Goal: Task Accomplishment & Management: Complete application form

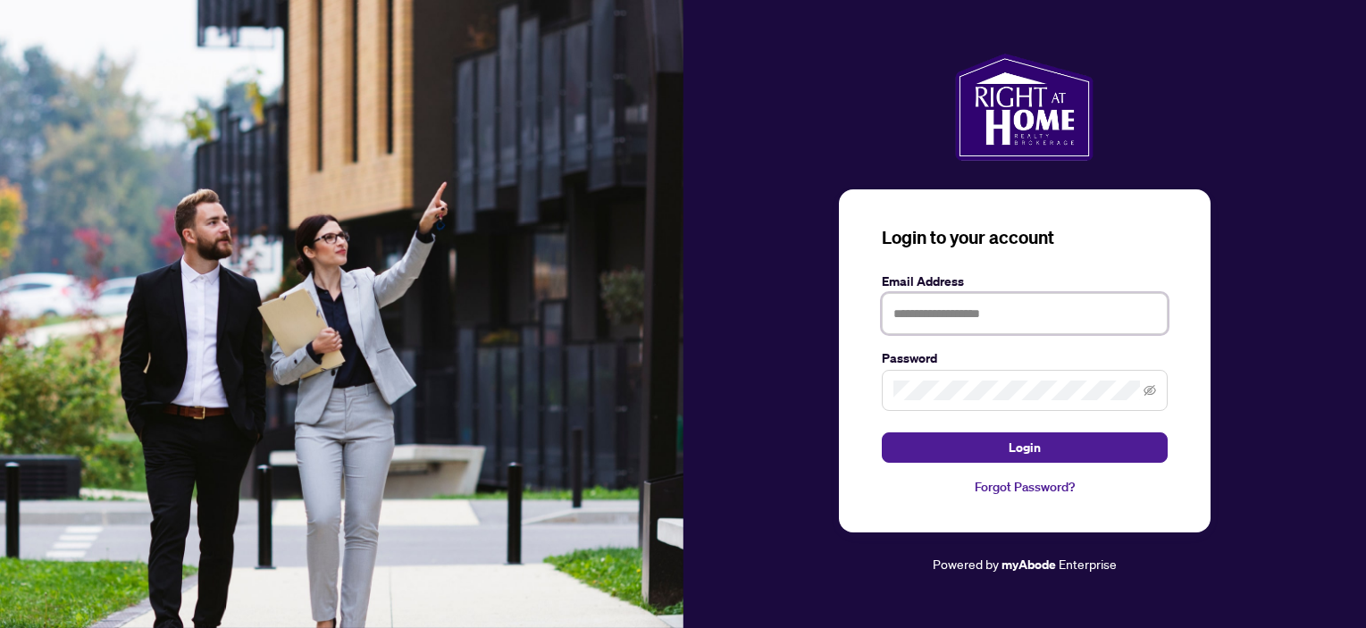
click at [931, 309] on input "text" at bounding box center [1025, 313] width 286 height 41
type input "**********"
click at [1153, 389] on icon "eye-invisible" at bounding box center [1150, 390] width 13 height 13
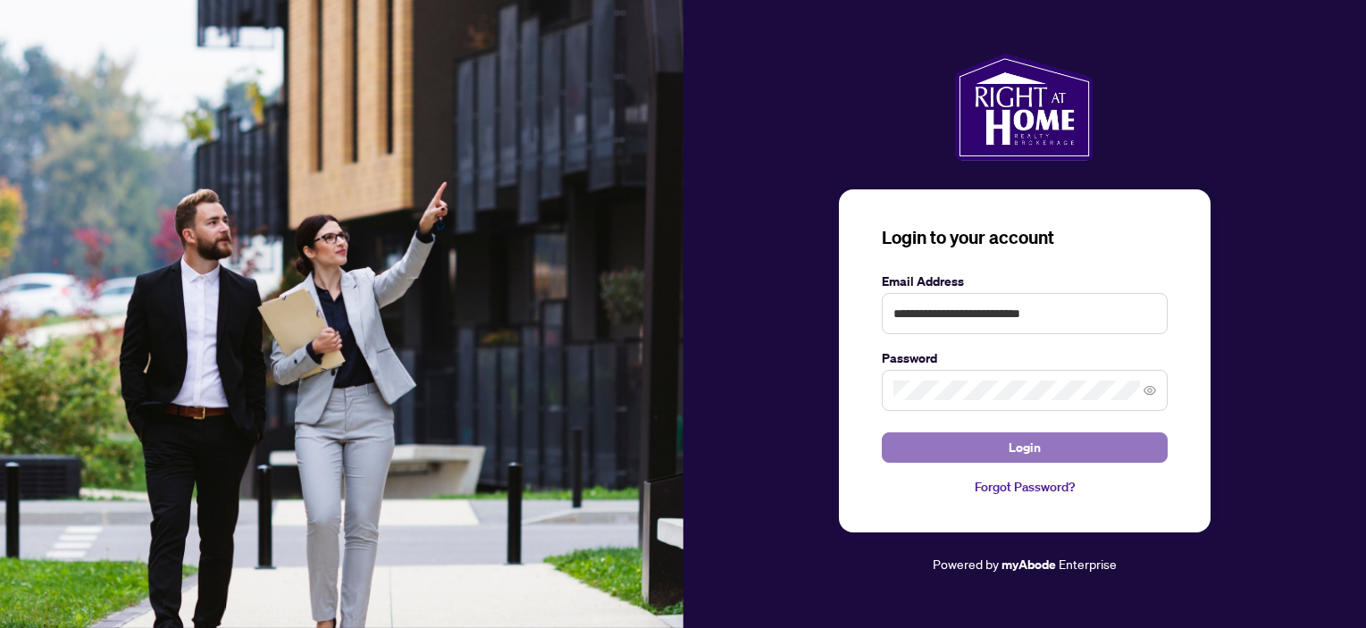
click at [1010, 442] on span "Login" at bounding box center [1025, 447] width 32 height 29
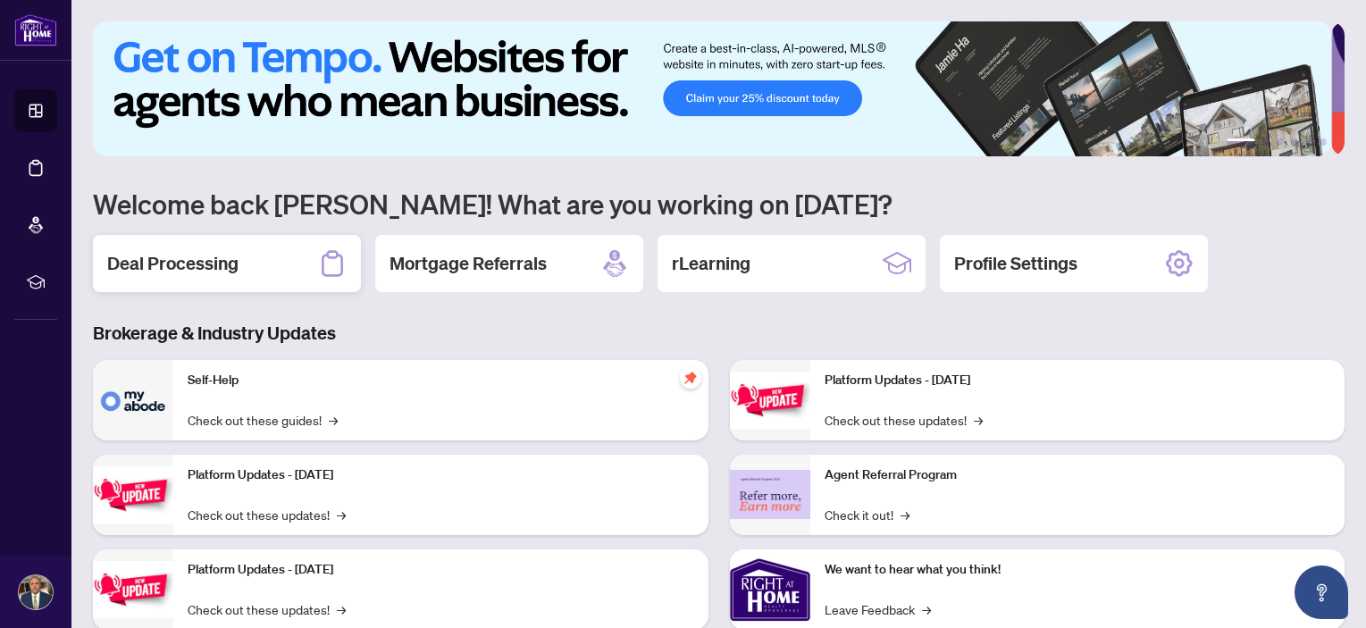
click at [198, 272] on h2 "Deal Processing" at bounding box center [172, 263] width 131 height 25
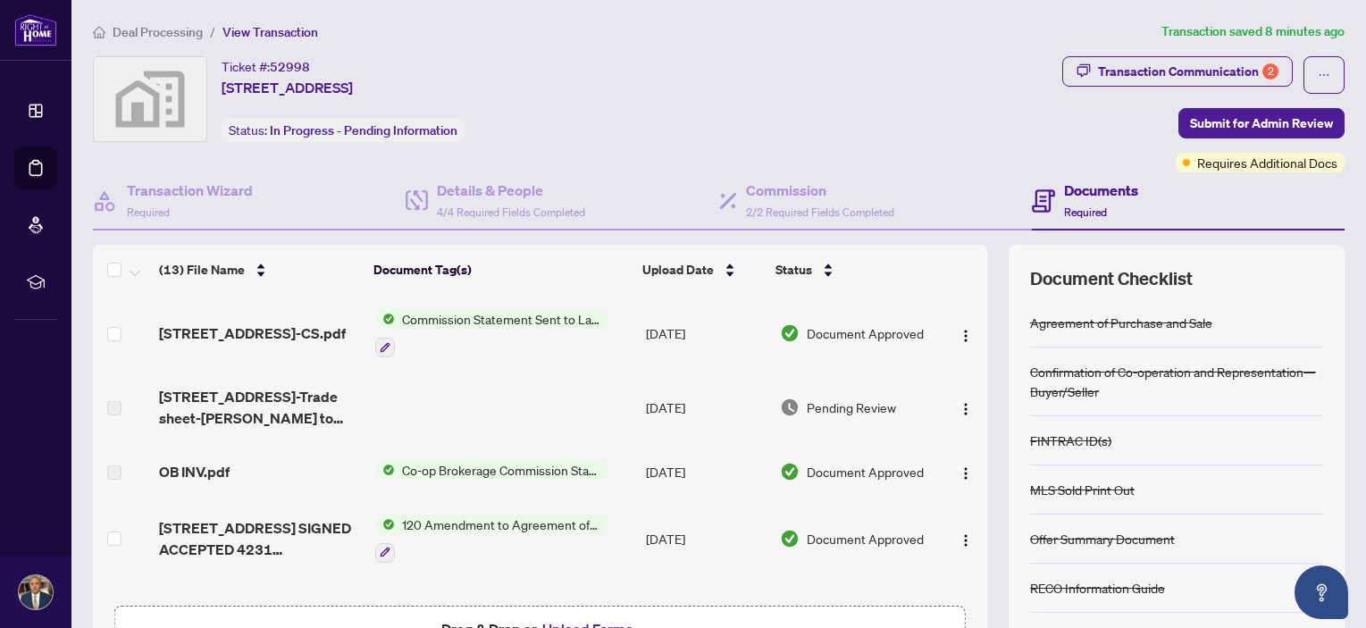
click at [502, 327] on span "Commission Statement Sent to Lawyer" at bounding box center [501, 319] width 212 height 20
click at [487, 315] on span "Commission Statement Sent to Lawyer" at bounding box center [501, 319] width 212 height 20
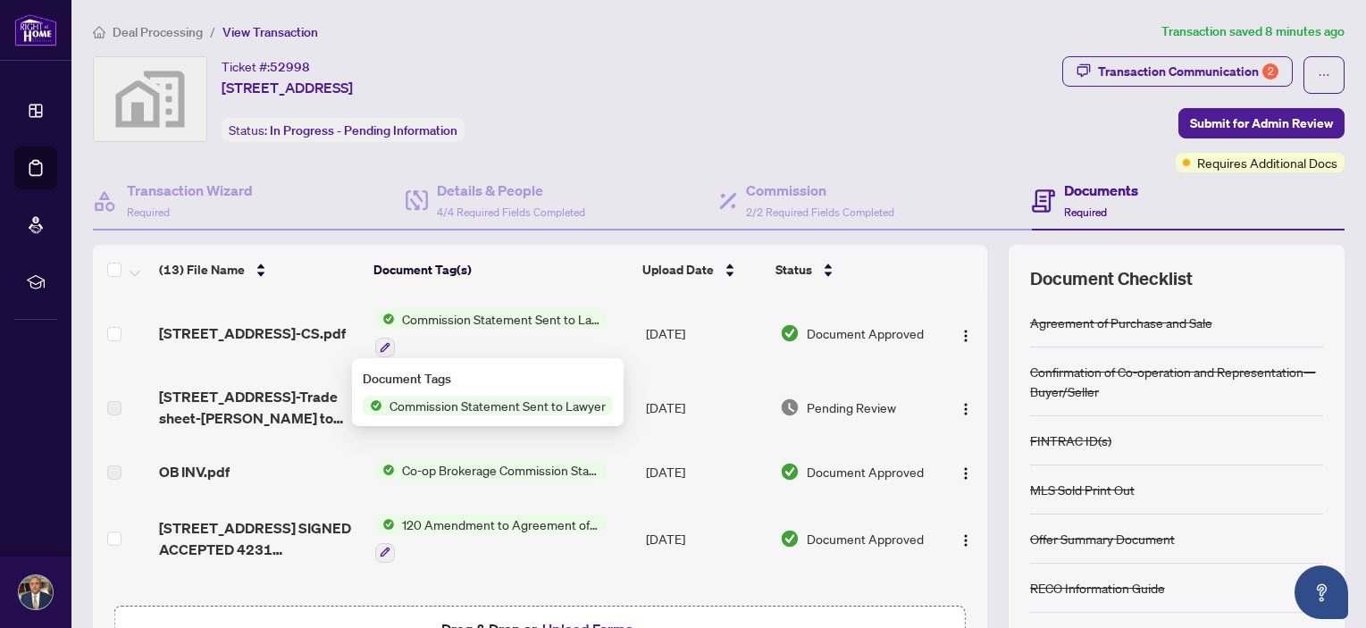
click at [480, 402] on span "Commission Statement Sent to Lawyer" at bounding box center [497, 406] width 231 height 20
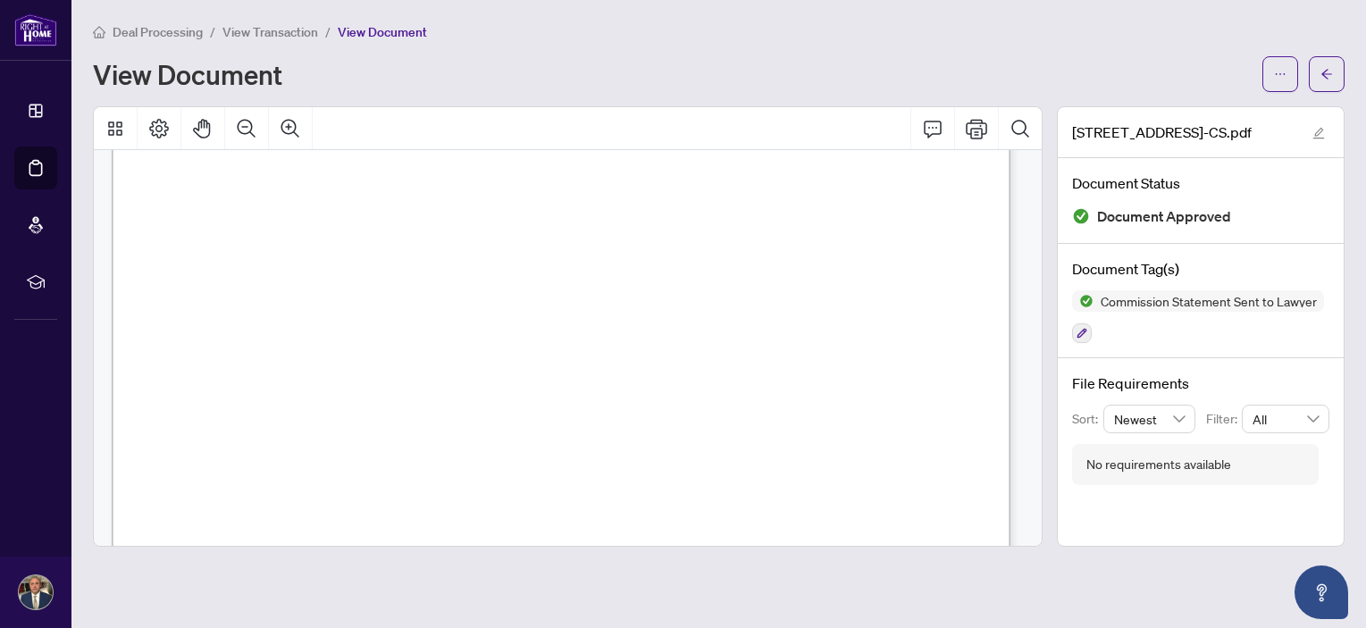
scroll to position [179, 0]
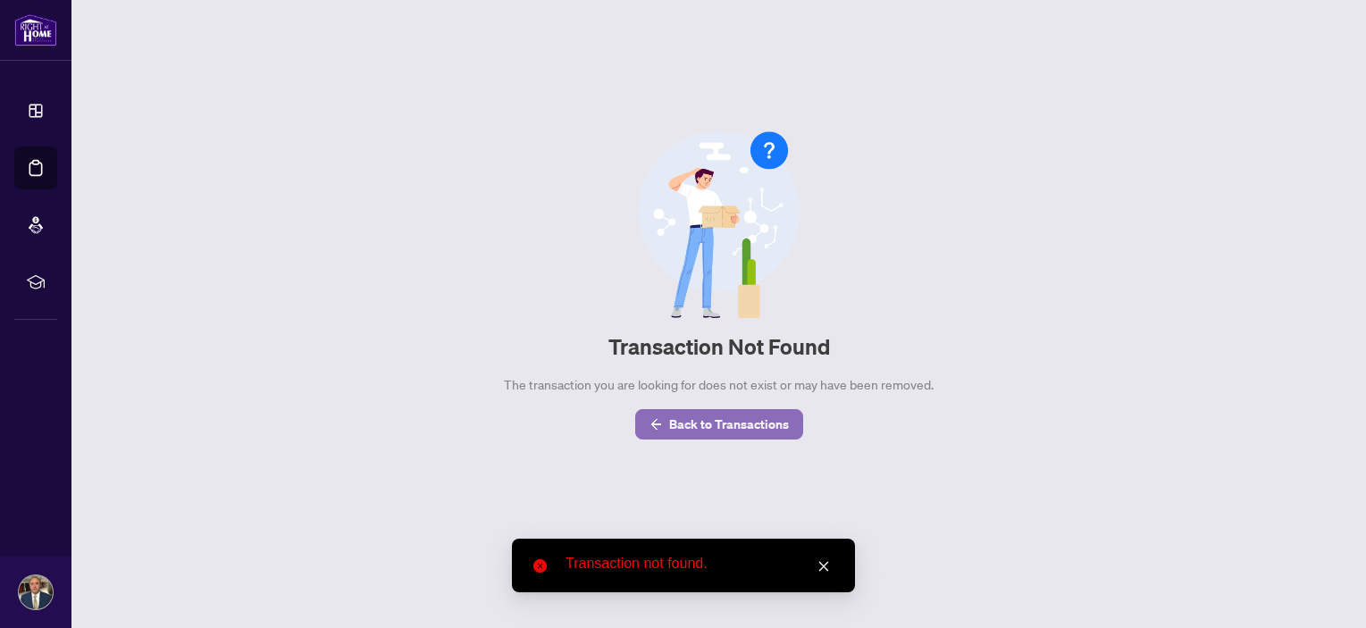
click at [744, 430] on span "Back to Transactions" at bounding box center [729, 424] width 120 height 29
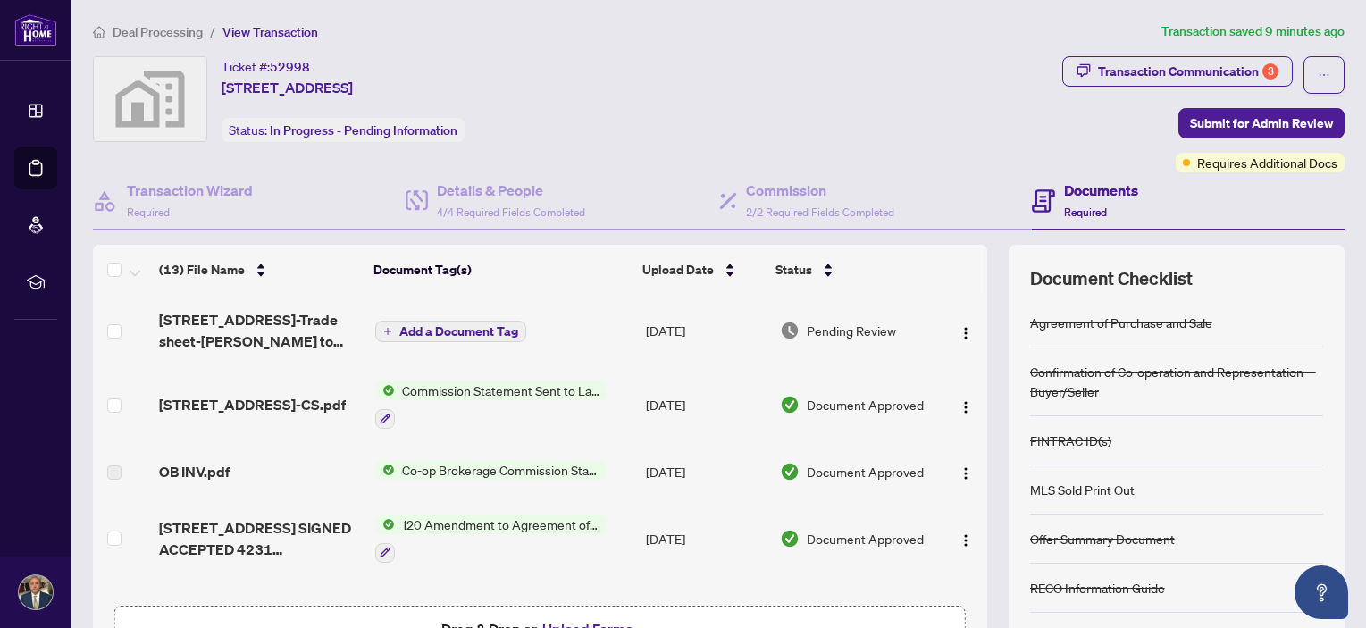
click at [475, 335] on span "Add a Document Tag" at bounding box center [458, 331] width 119 height 13
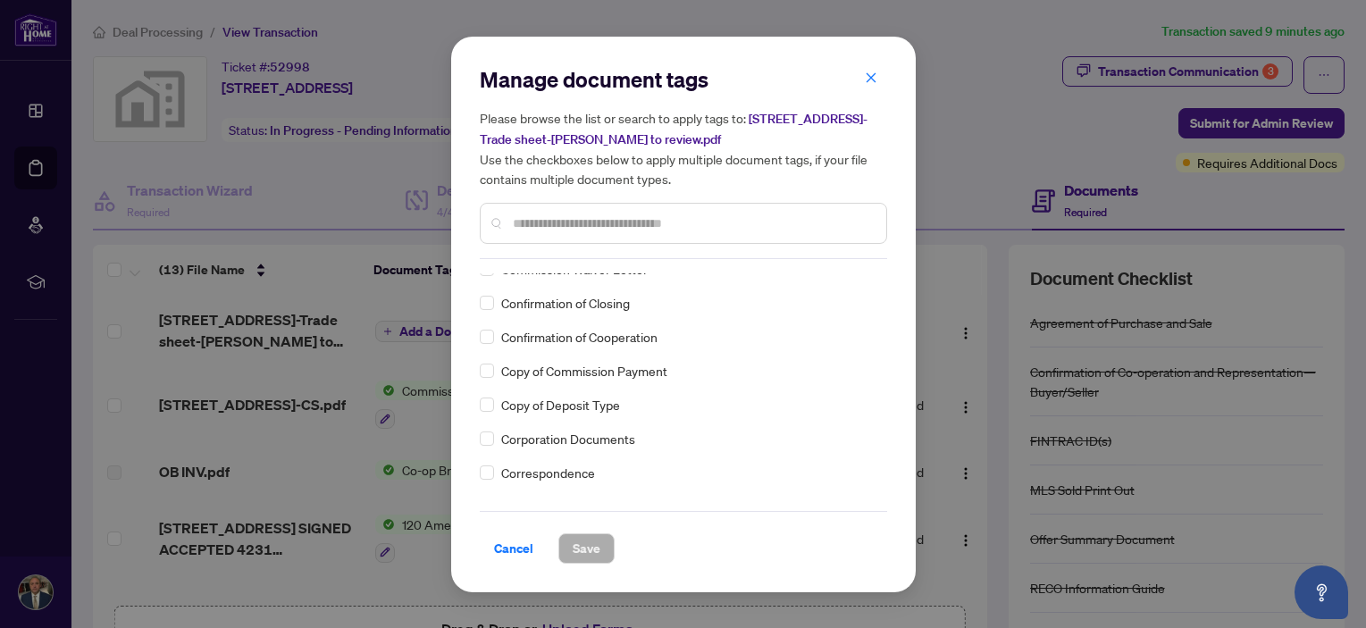
scroll to position [1340, 0]
click at [516, 546] on span "Cancel" at bounding box center [513, 548] width 39 height 29
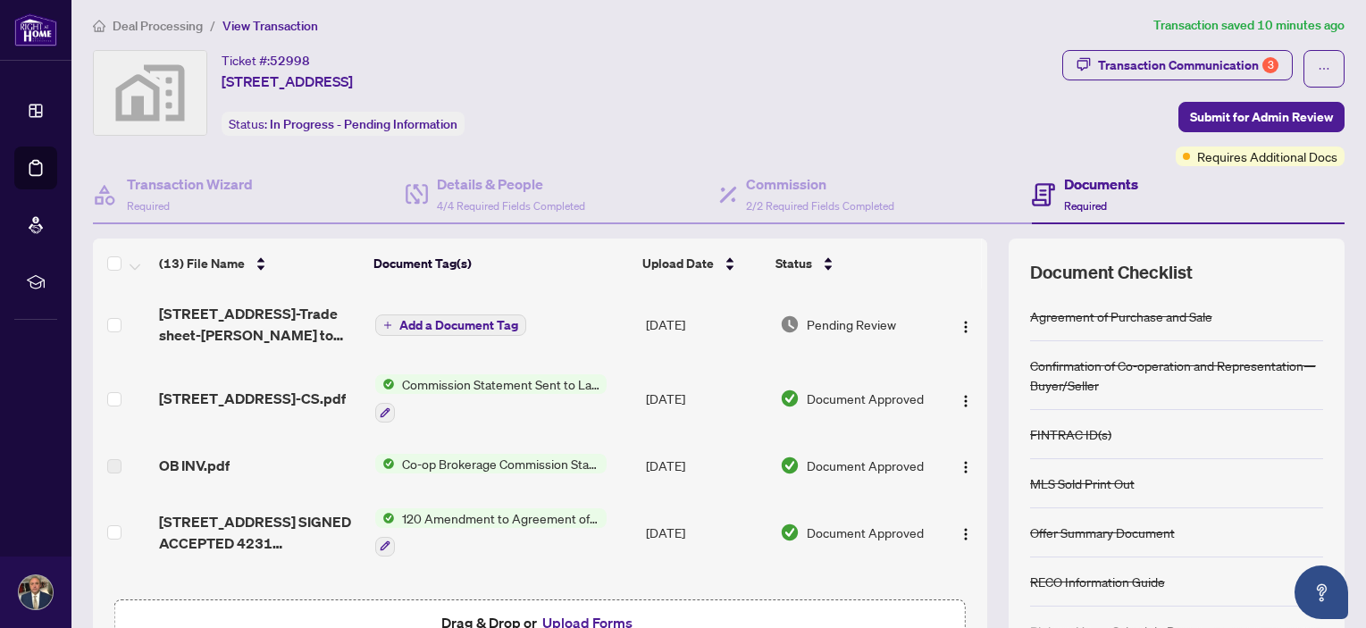
scroll to position [0, 0]
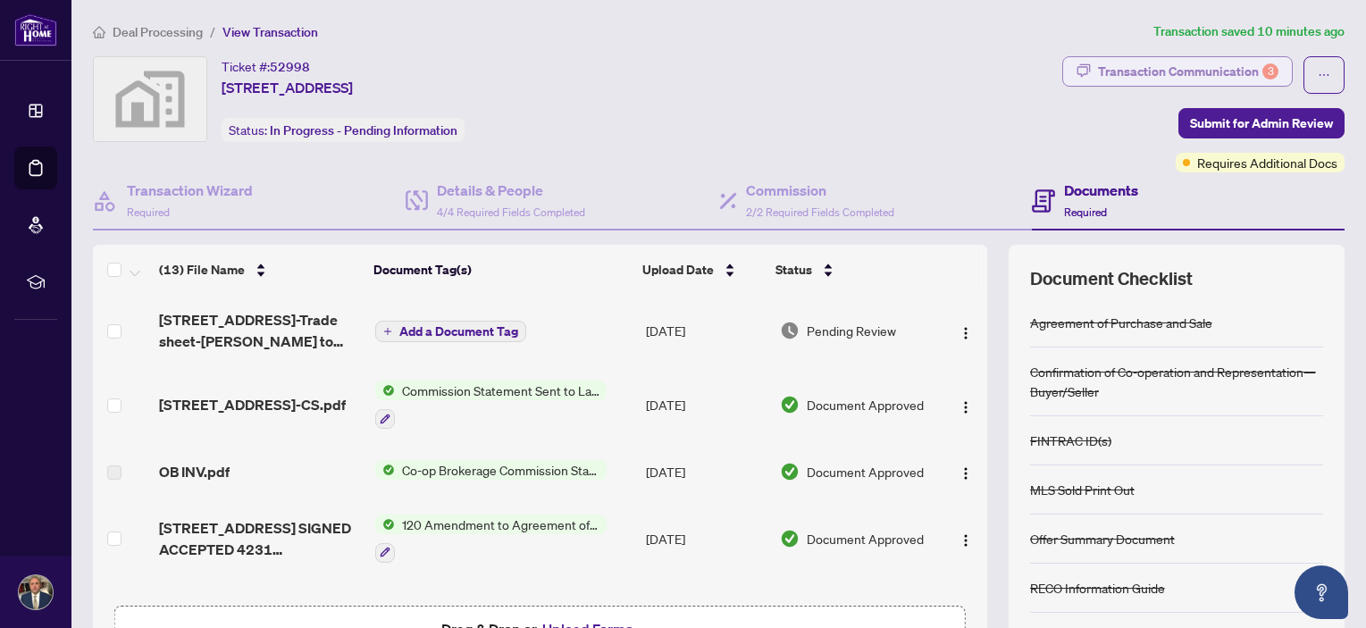
click at [1195, 67] on div "Transaction Communication 3" at bounding box center [1188, 71] width 181 height 29
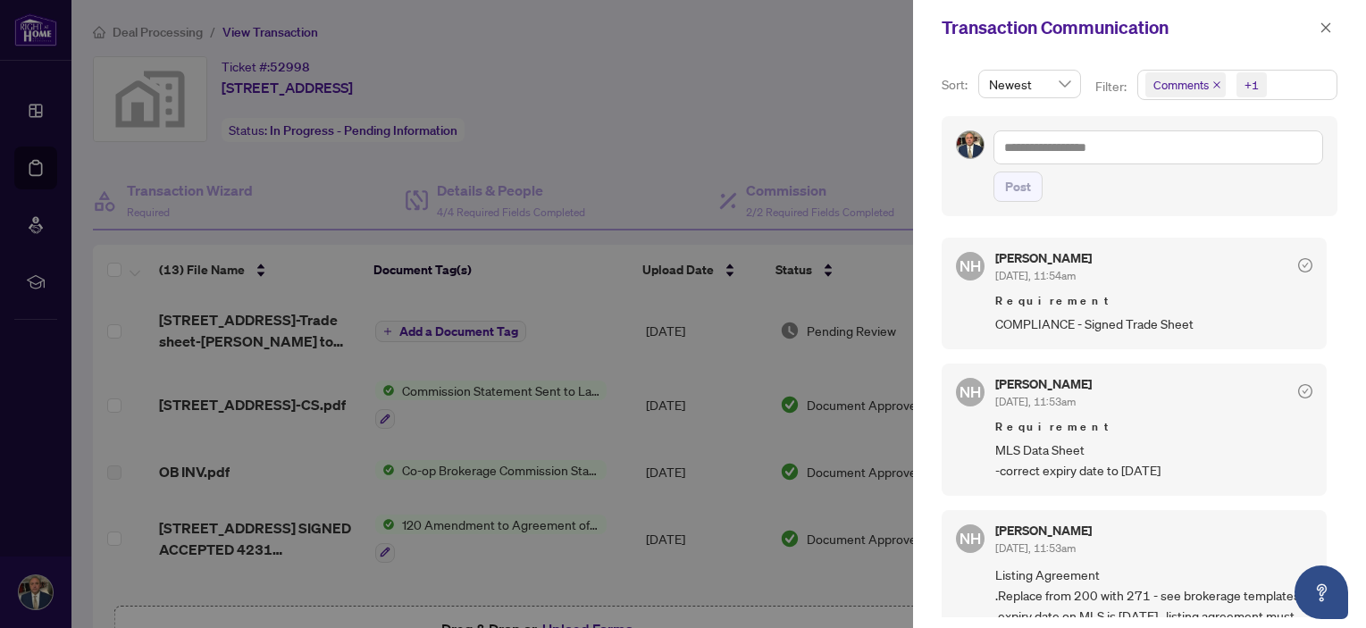
click at [1247, 87] on div "+1" at bounding box center [1252, 85] width 14 height 18
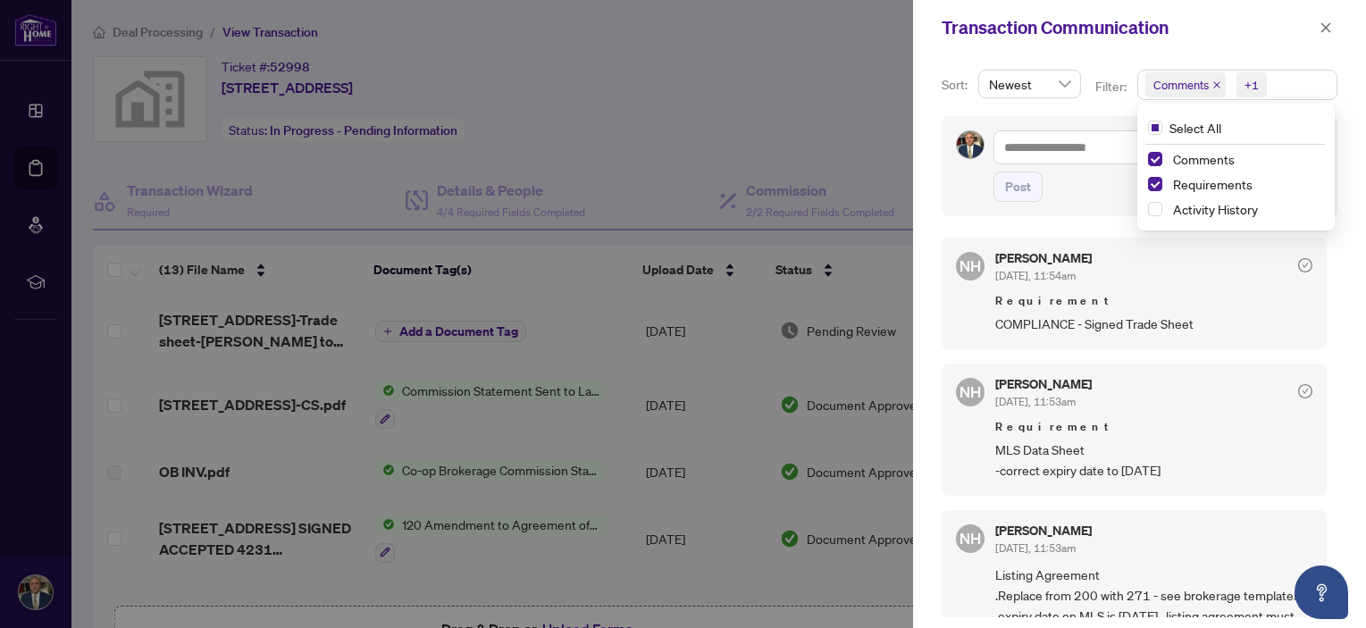
click at [619, 244] on div at bounding box center [683, 314] width 1366 height 628
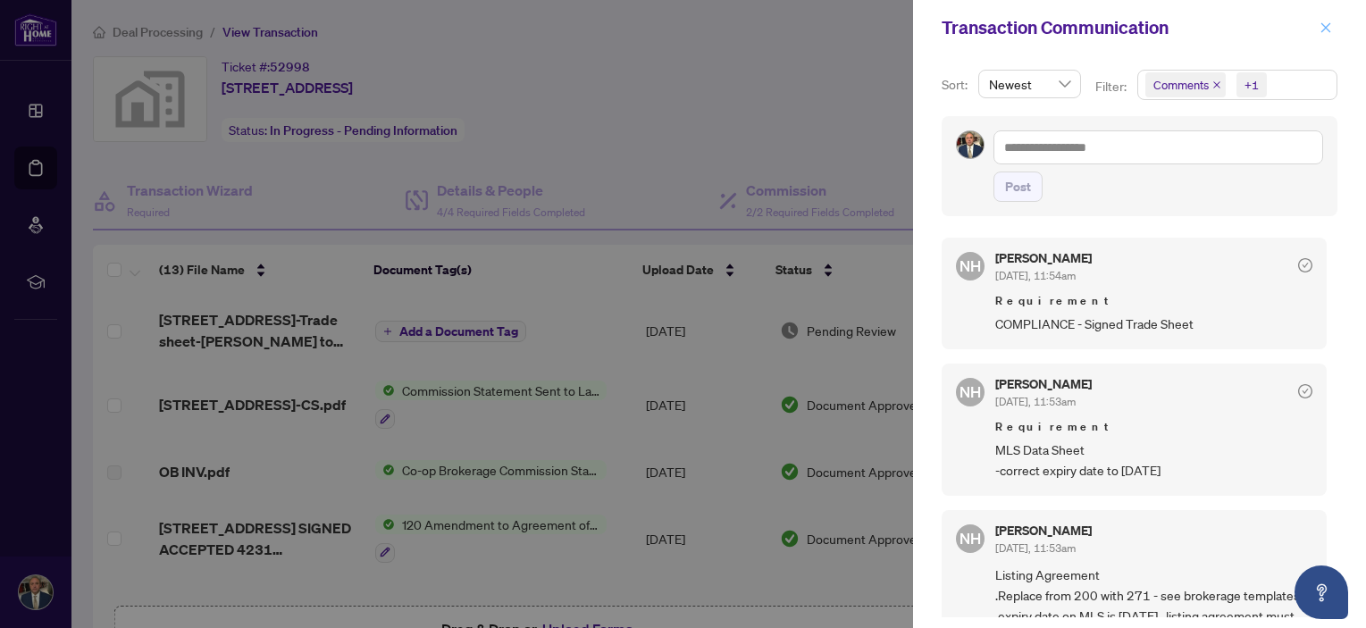
click at [1328, 23] on icon "close" at bounding box center [1326, 27] width 13 height 13
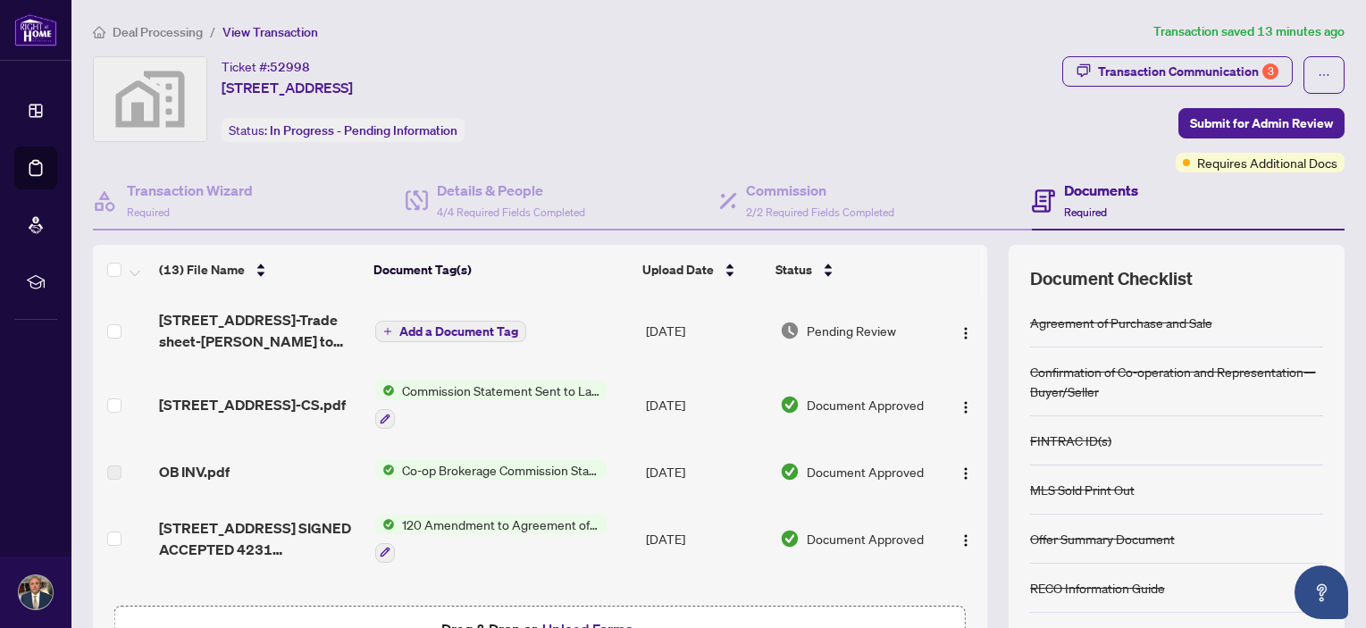
click at [834, 332] on span "Pending Review" at bounding box center [851, 331] width 89 height 20
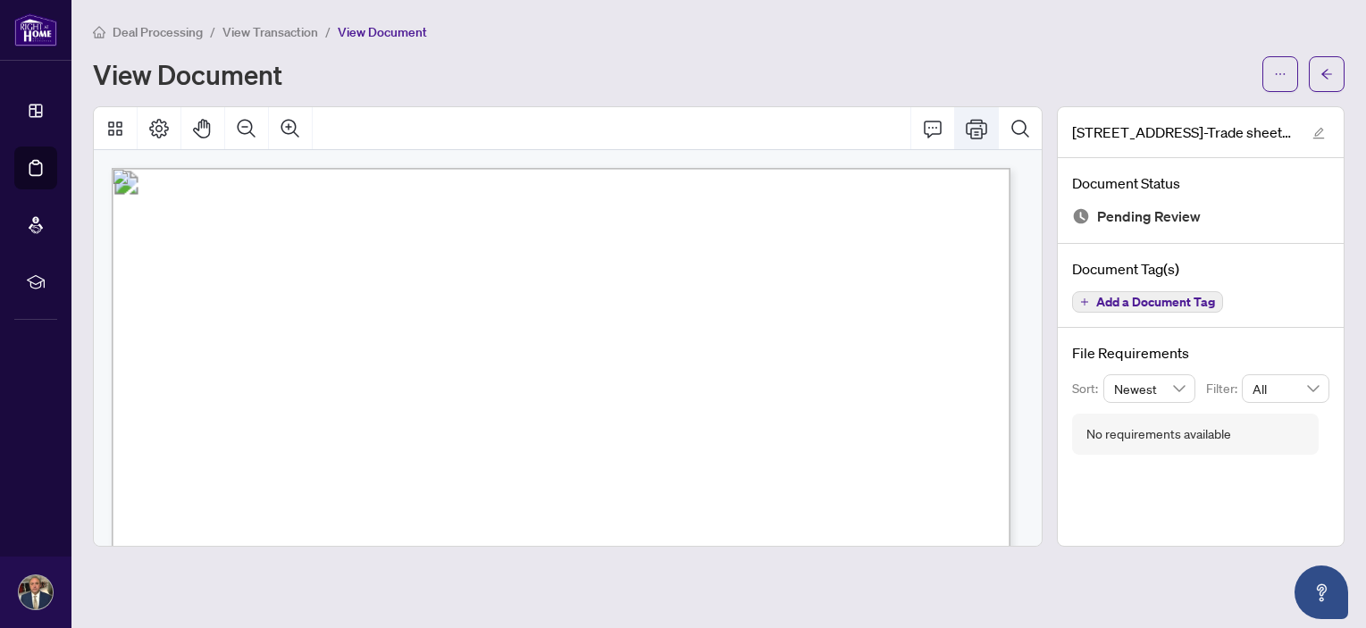
click at [967, 122] on icon "Print" at bounding box center [976, 129] width 21 height 20
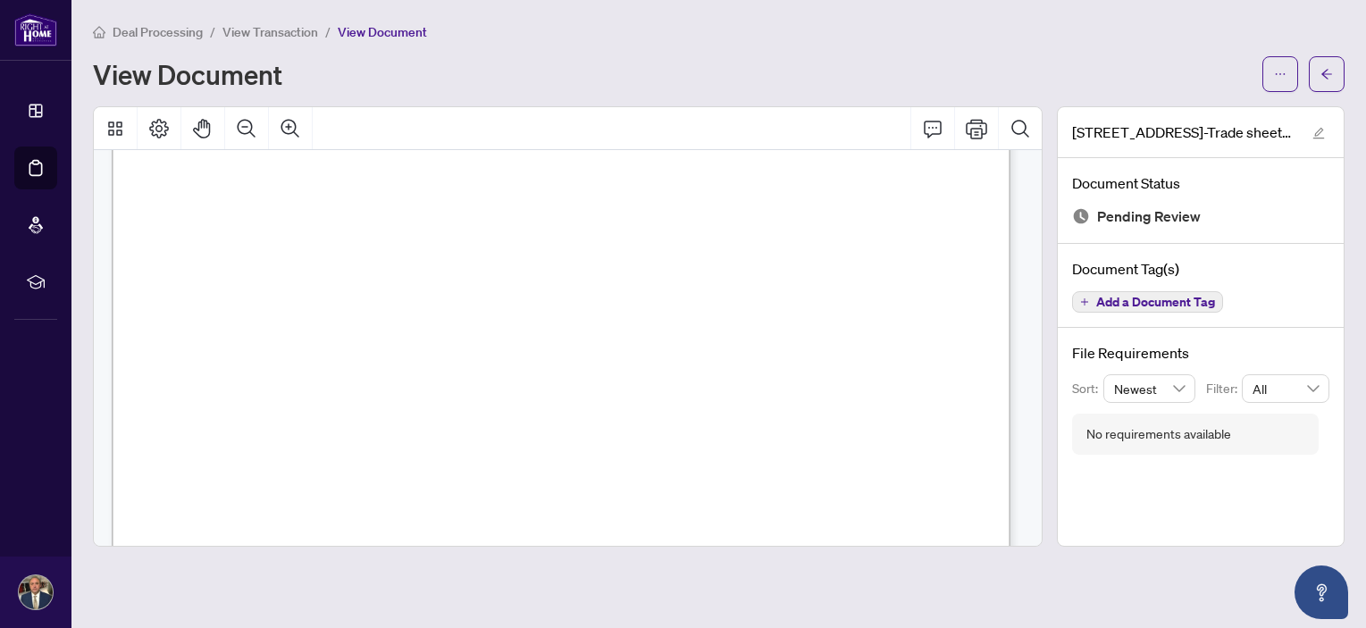
scroll to position [447, 0]
click at [1278, 68] on icon "ellipsis" at bounding box center [1280, 74] width 13 height 13
click at [626, 68] on div "View Document" at bounding box center [672, 74] width 1159 height 29
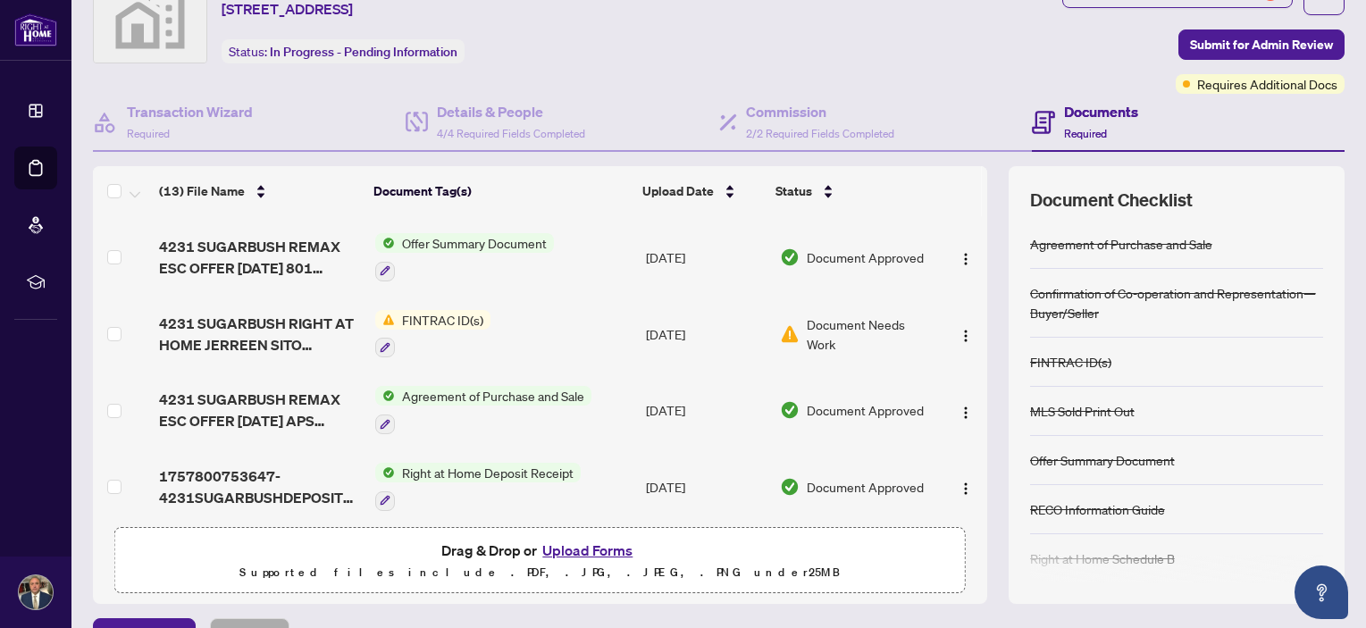
scroll to position [120, 0]
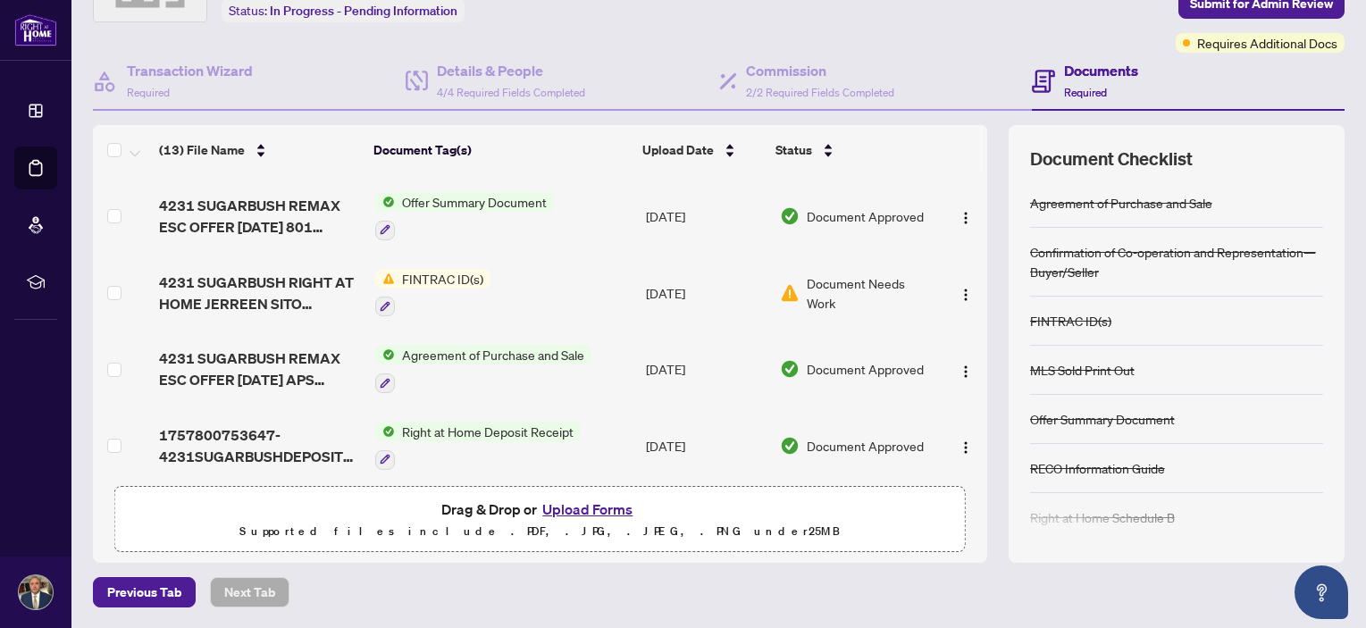
click at [581, 506] on button "Upload Forms" at bounding box center [587, 509] width 101 height 23
click at [587, 507] on button "Upload Forms" at bounding box center [587, 509] width 101 height 23
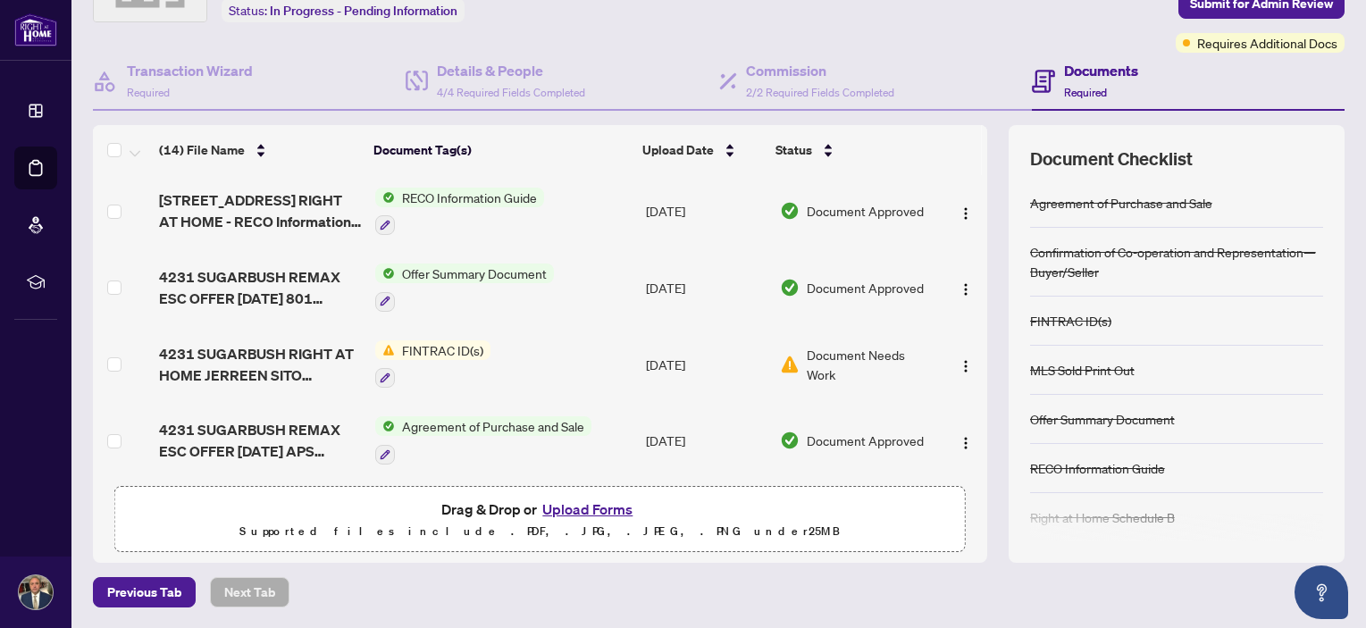
click at [585, 509] on button "Upload Forms" at bounding box center [587, 509] width 101 height 23
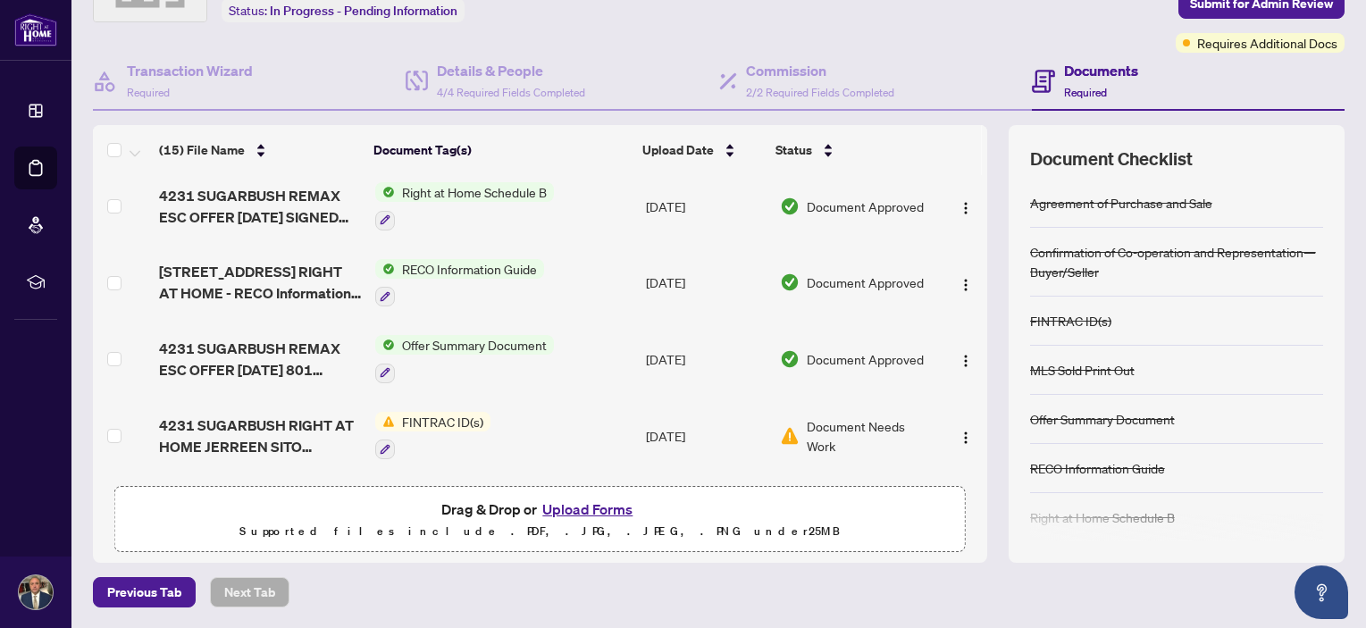
click at [595, 508] on button "Upload Forms" at bounding box center [587, 509] width 101 height 23
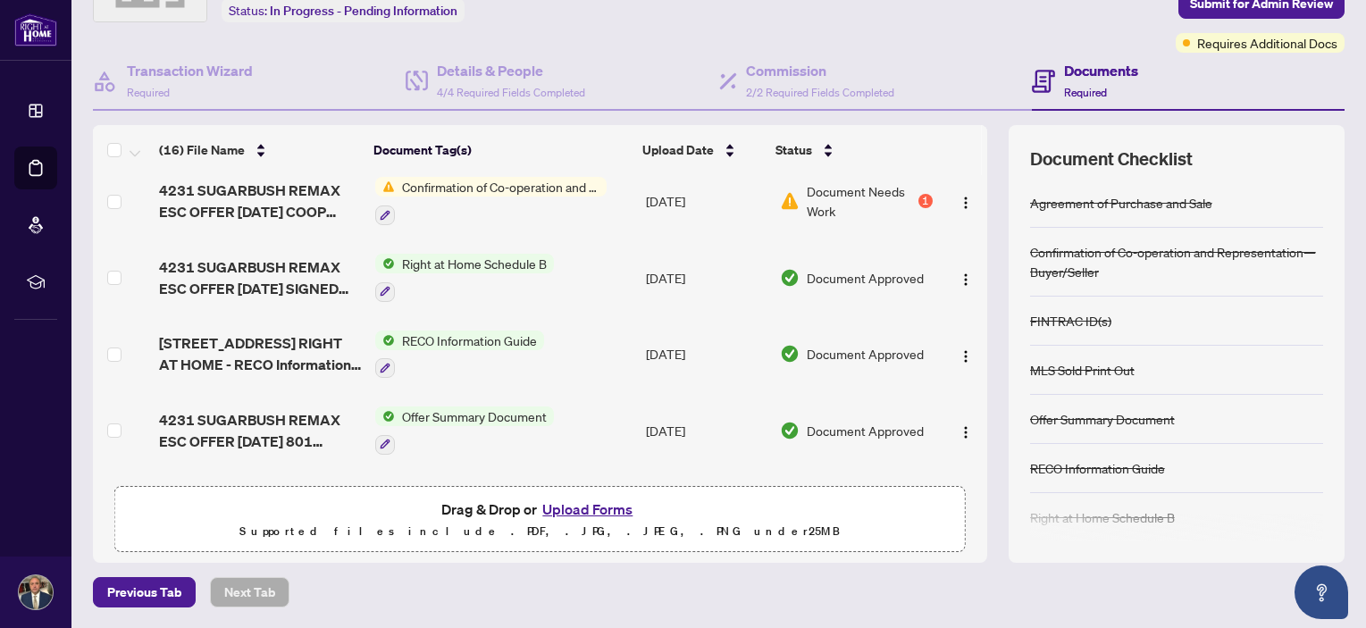
click at [588, 509] on button "Upload Forms" at bounding box center [587, 509] width 101 height 23
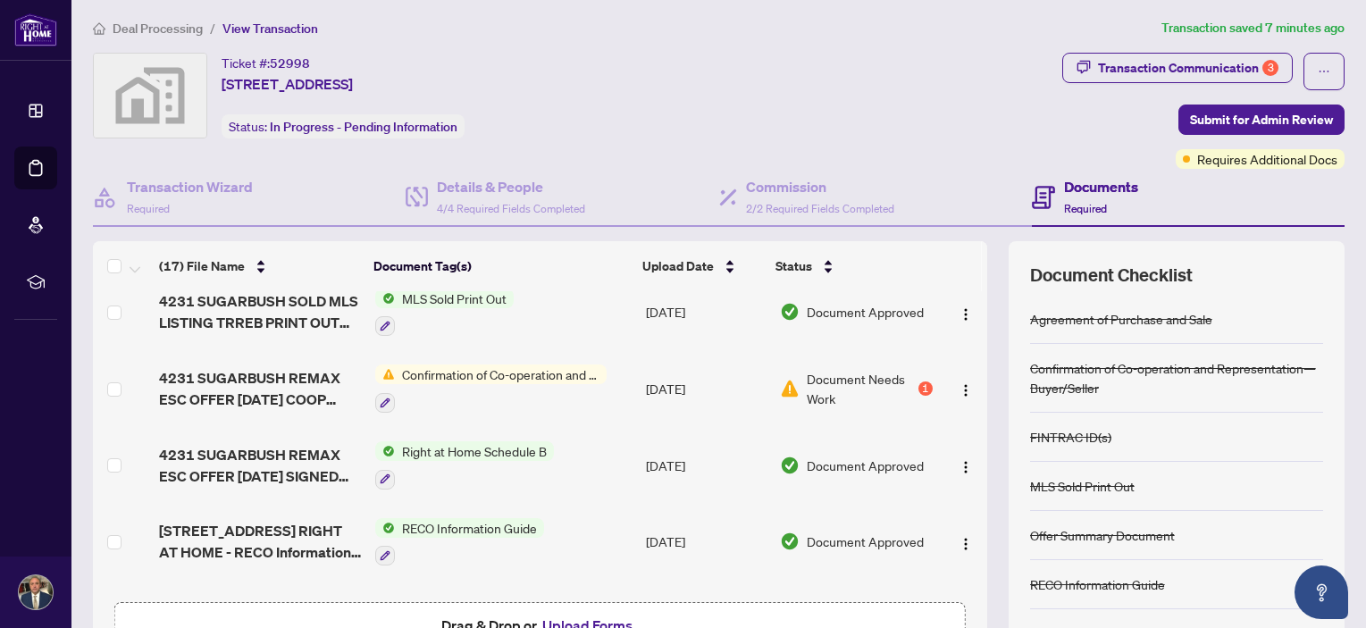
scroll to position [0, 0]
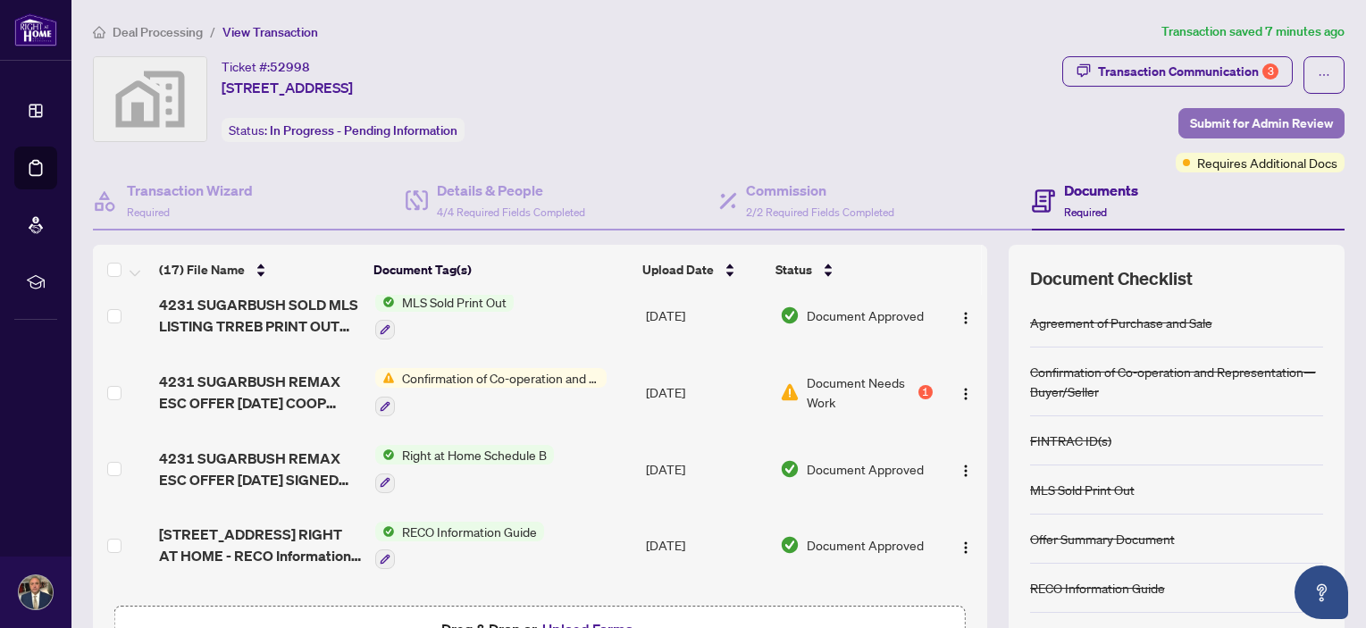
click at [1265, 124] on span "Submit for Admin Review" at bounding box center [1261, 123] width 143 height 29
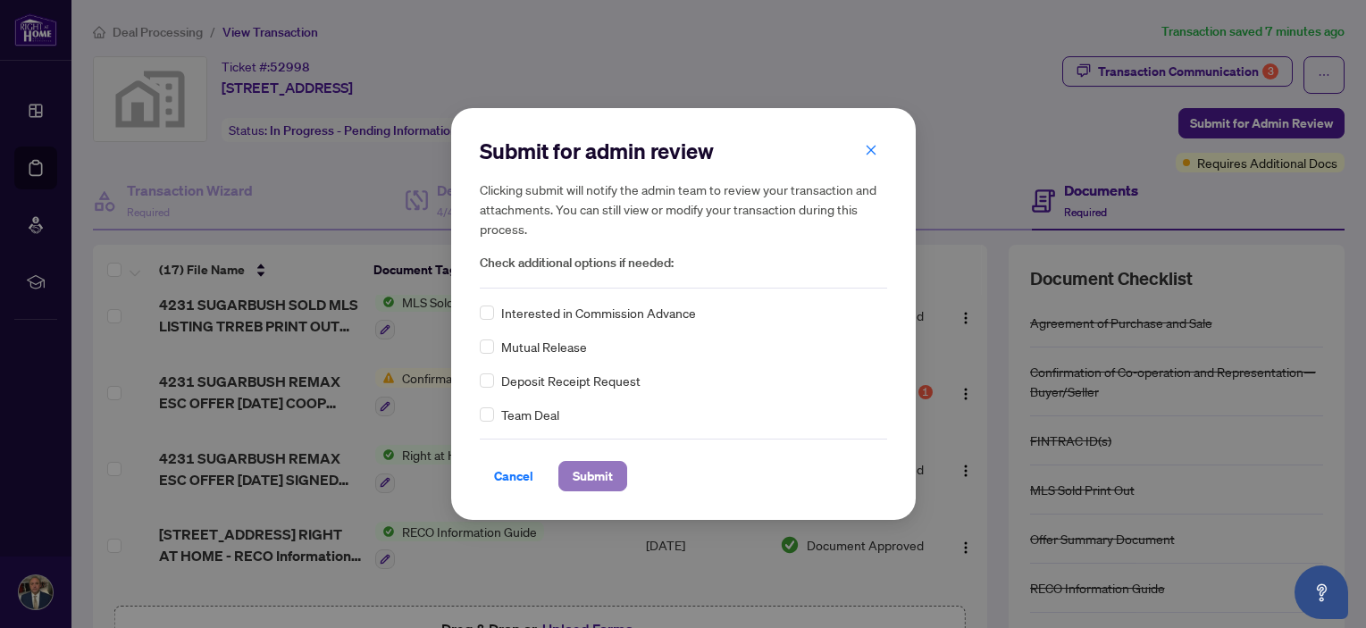
click at [587, 471] on span "Submit" at bounding box center [593, 476] width 40 height 29
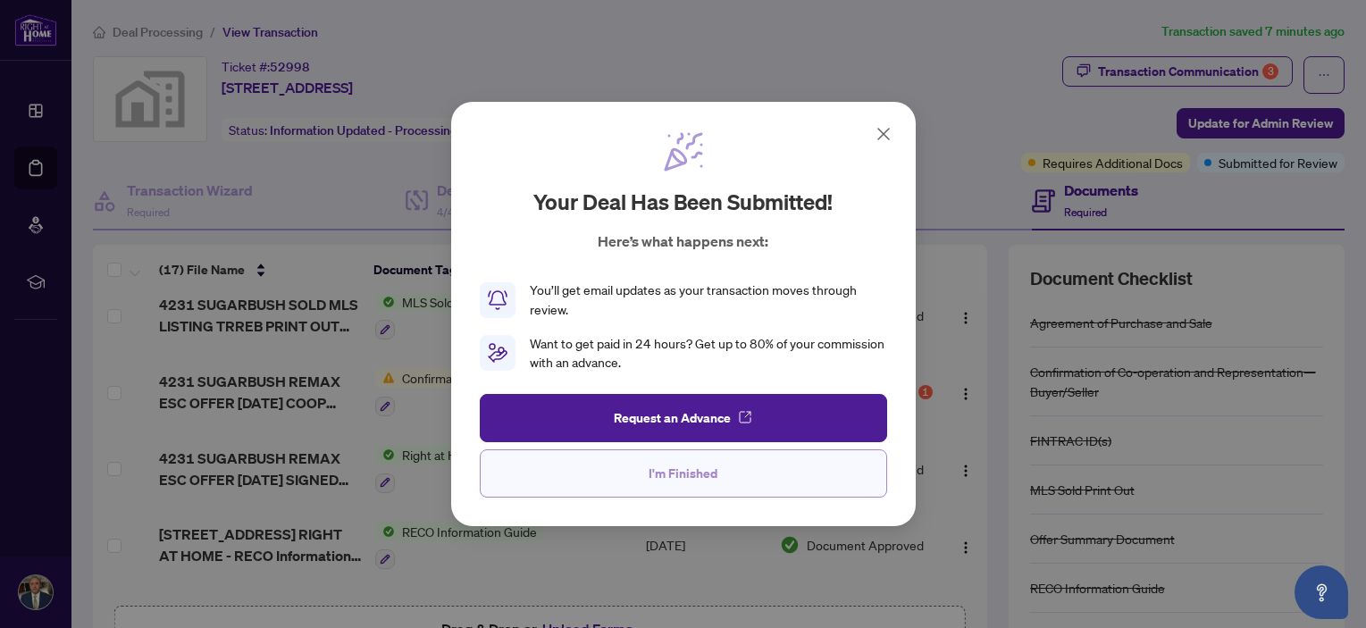
click at [692, 471] on span "I'm Finished" at bounding box center [683, 473] width 69 height 29
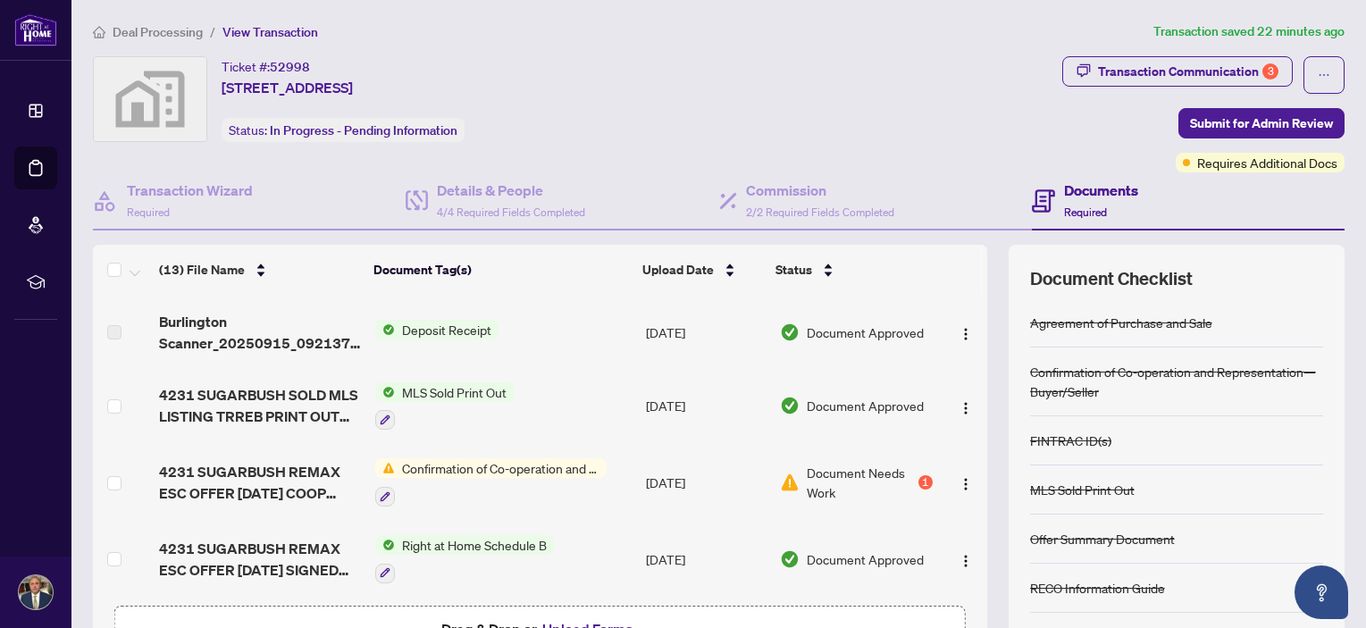
scroll to position [357, 0]
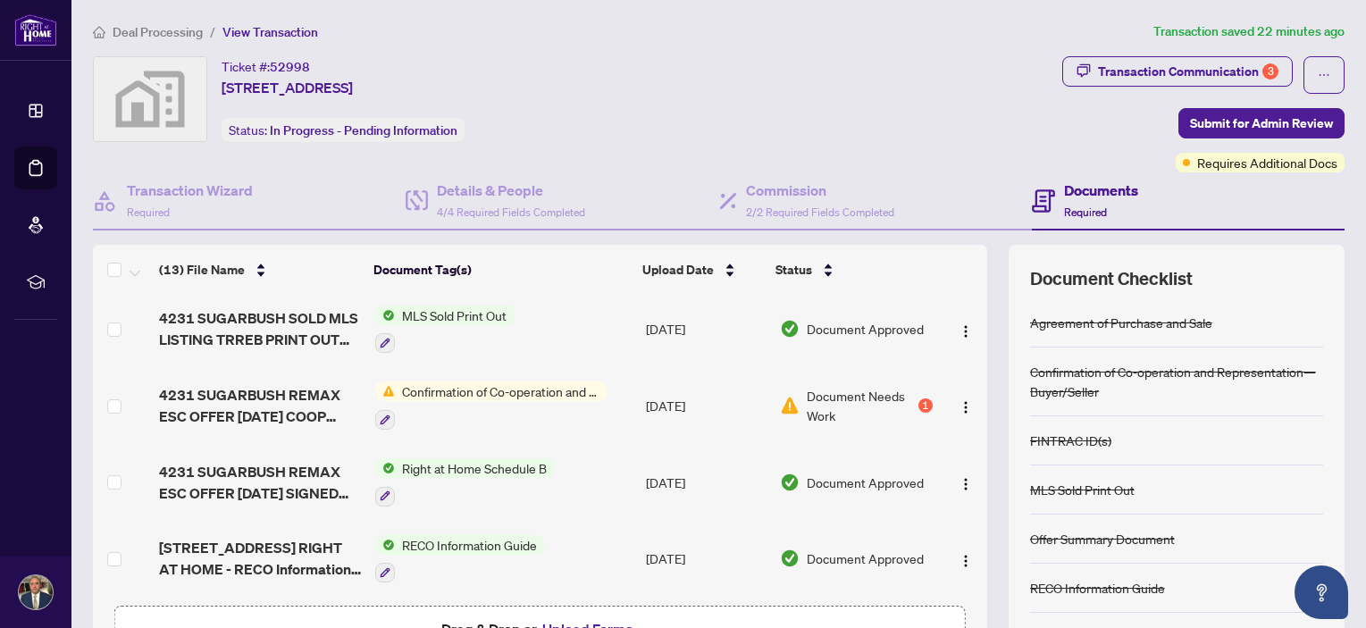
click at [830, 392] on span "Document Needs Work" at bounding box center [861, 405] width 108 height 39
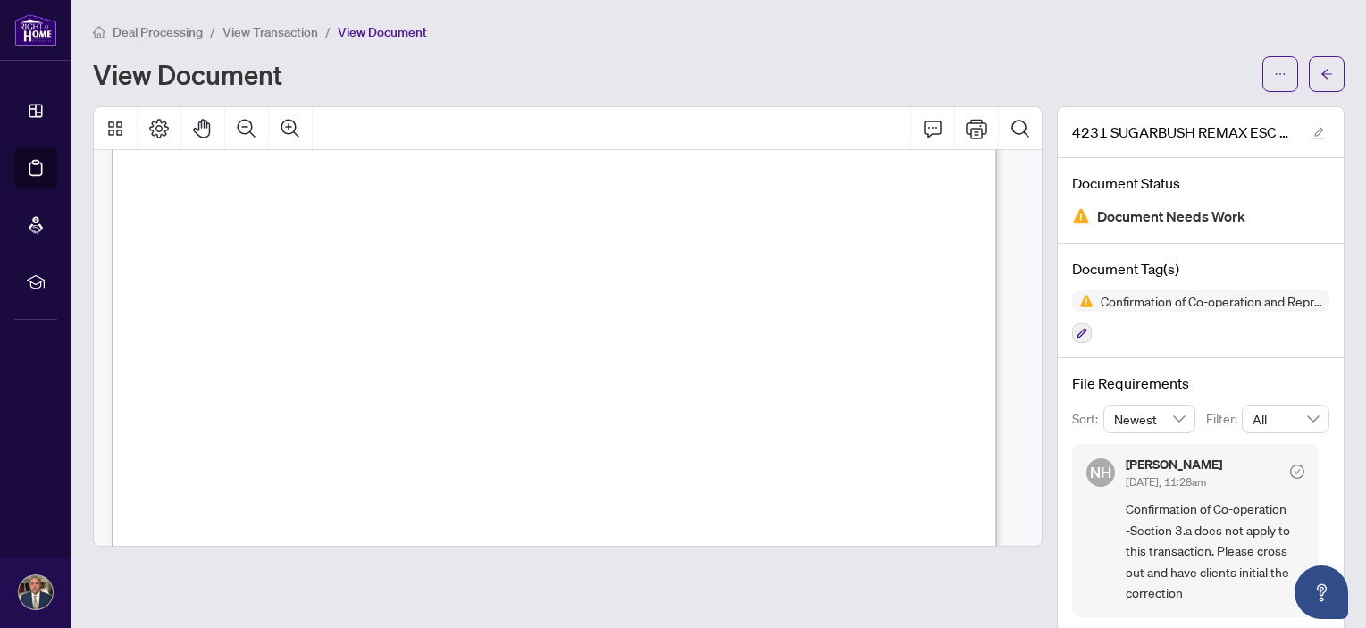
scroll to position [531, 0]
click at [1274, 68] on icon "ellipsis" at bounding box center [1280, 74] width 13 height 13
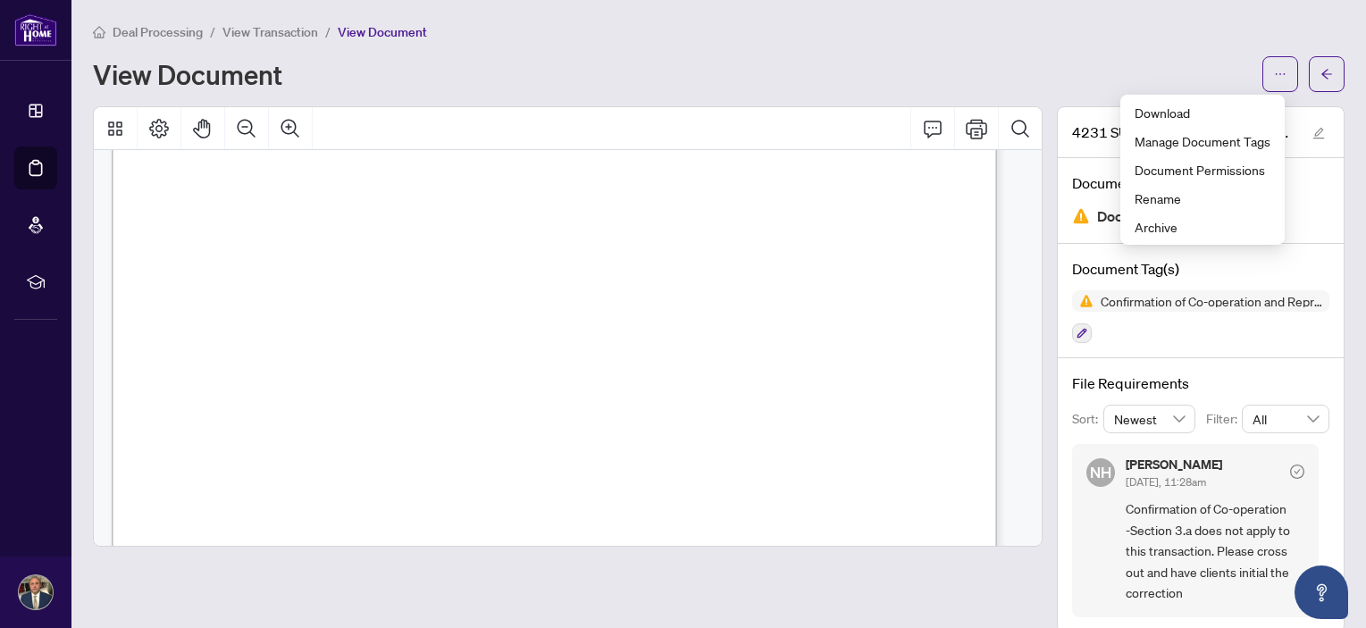
click at [1190, 45] on div "Deal Processing / View Transaction / View Document View Document" at bounding box center [719, 56] width 1252 height 71
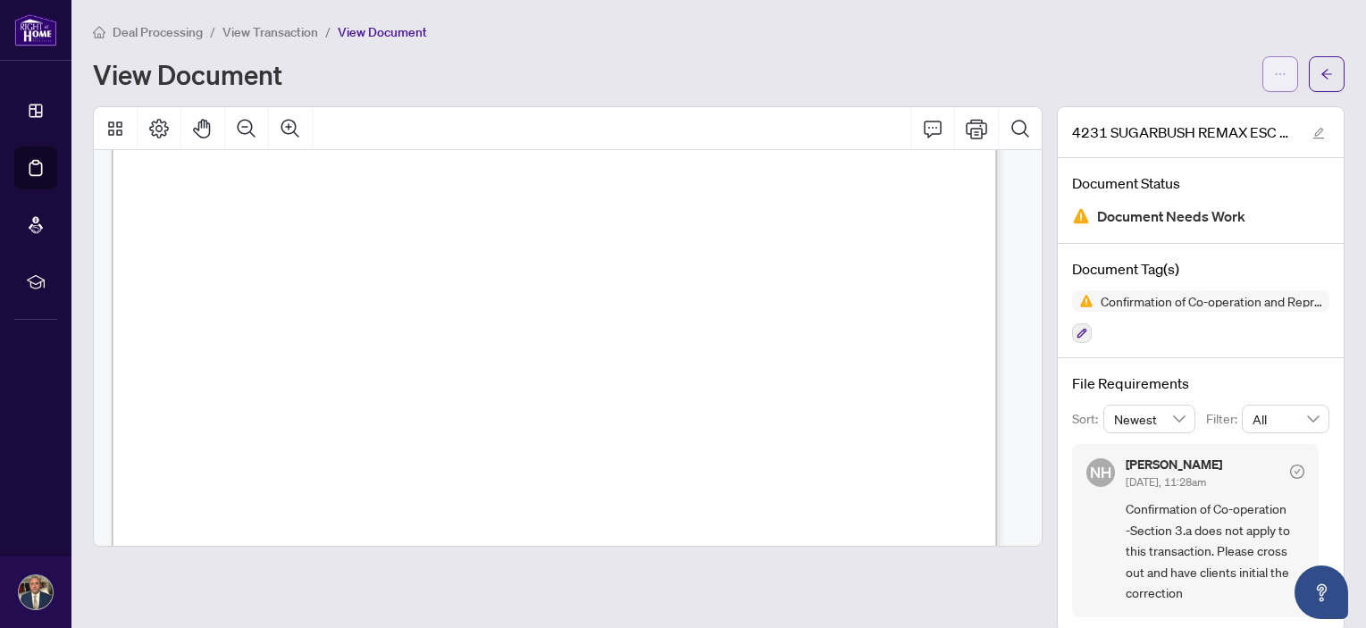
click at [1274, 71] on icon "ellipsis" at bounding box center [1280, 74] width 13 height 13
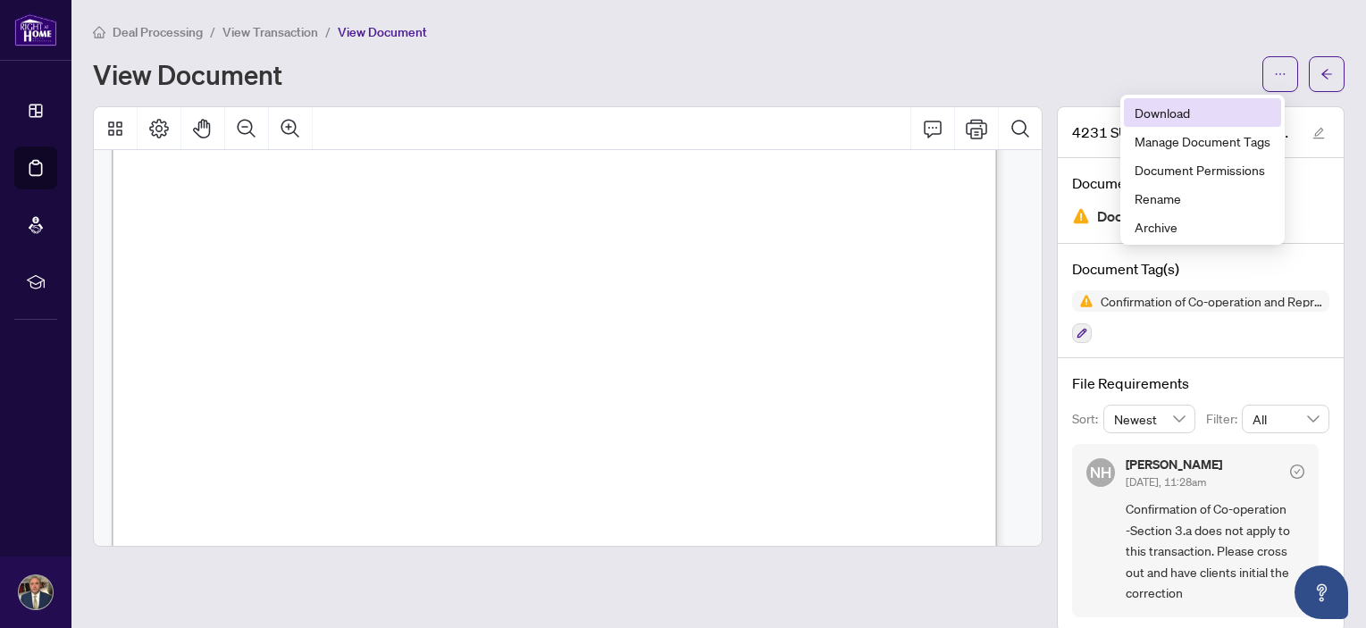
click at [1185, 105] on span "Download" at bounding box center [1203, 113] width 136 height 20
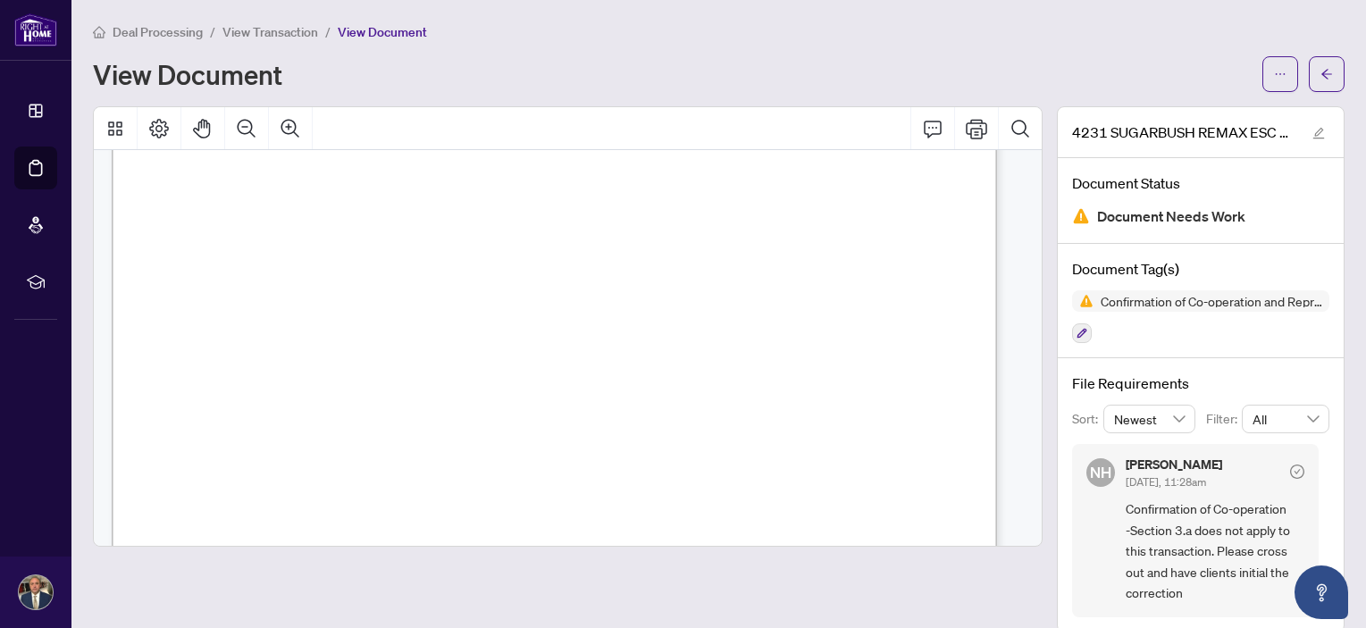
scroll to position [0, 0]
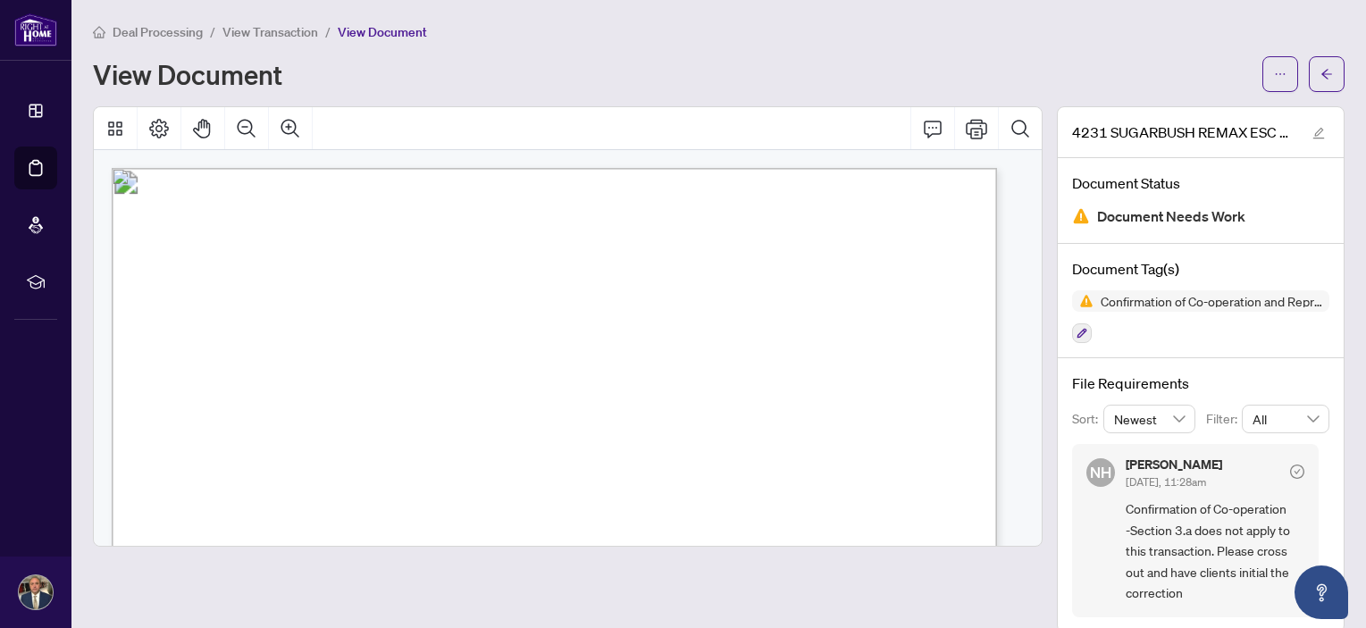
click at [1187, 69] on div "View Document" at bounding box center [672, 74] width 1159 height 29
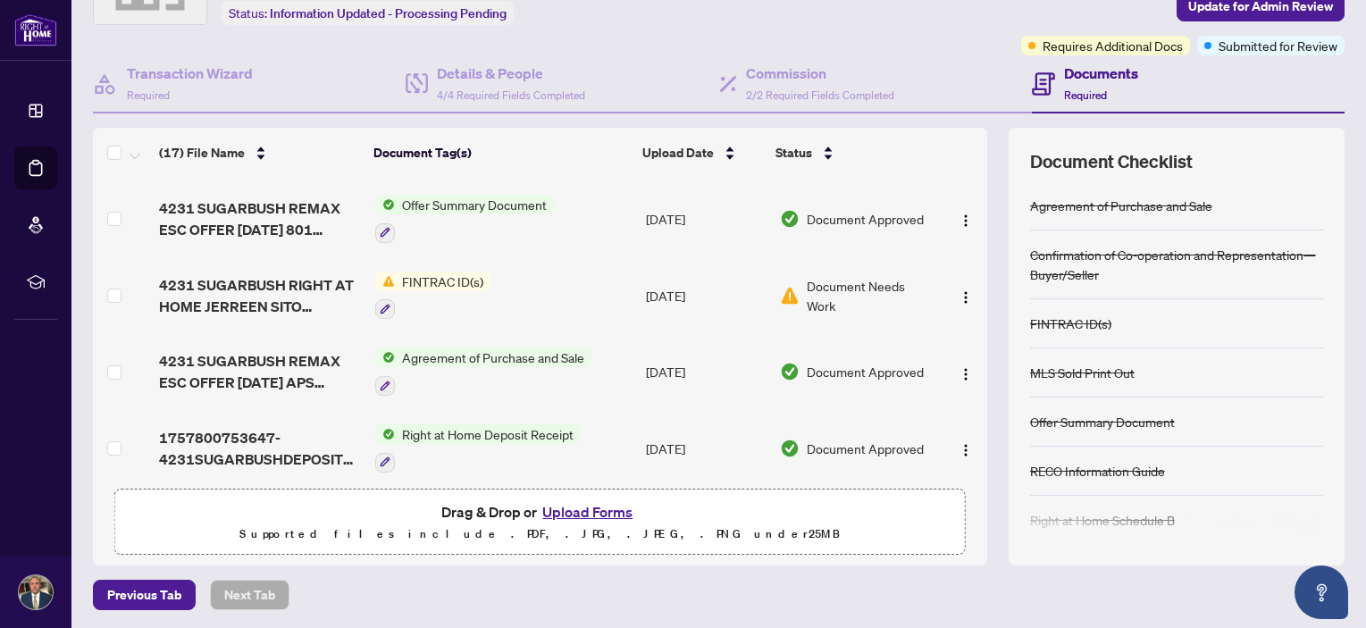
scroll to position [120, 0]
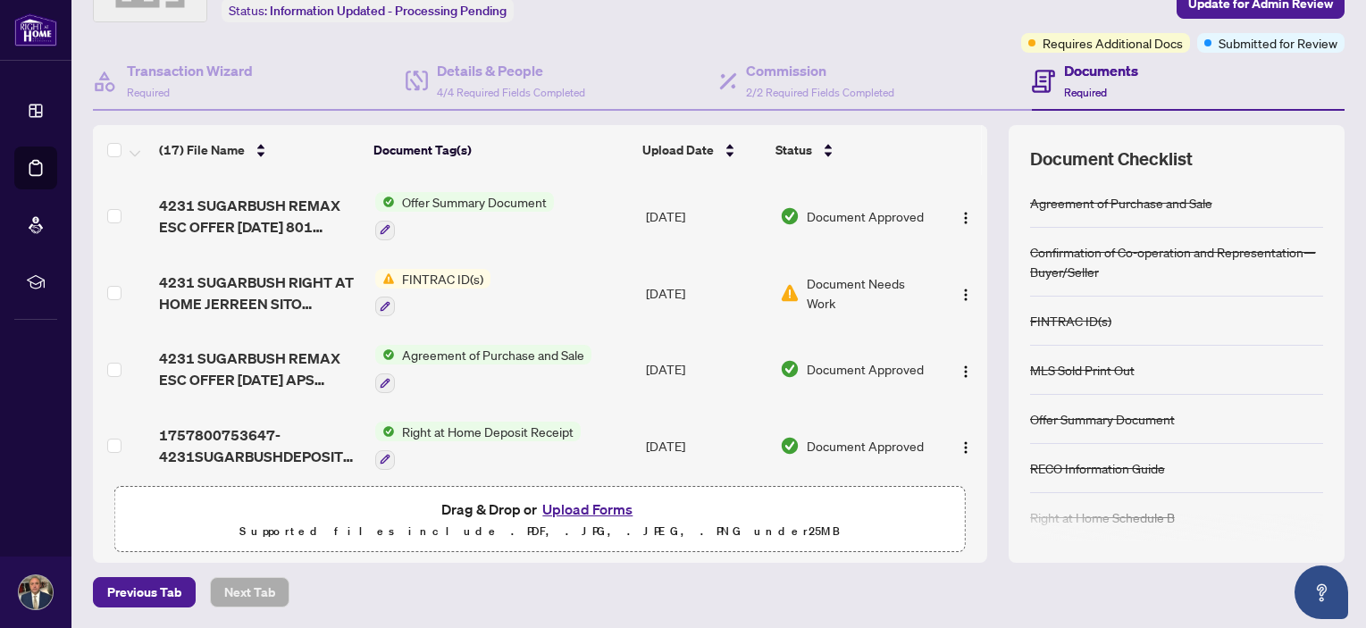
click at [581, 506] on button "Upload Forms" at bounding box center [587, 509] width 101 height 23
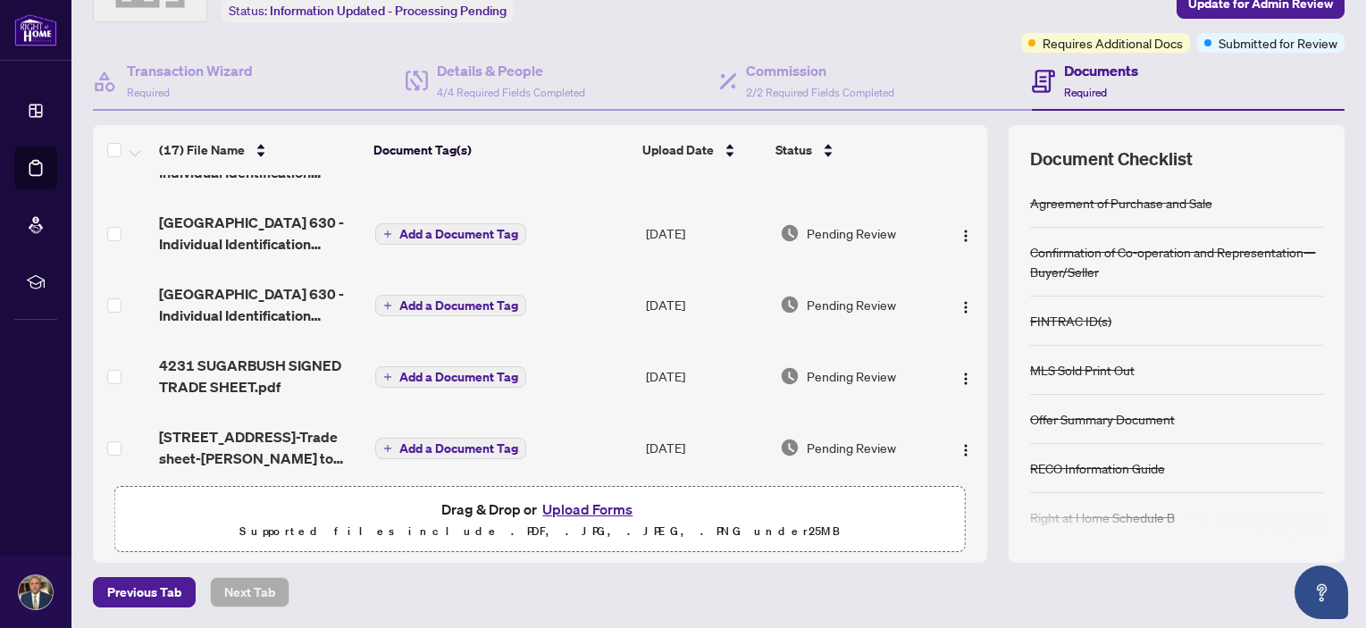
scroll to position [0, 0]
